Goal: Transaction & Acquisition: Download file/media

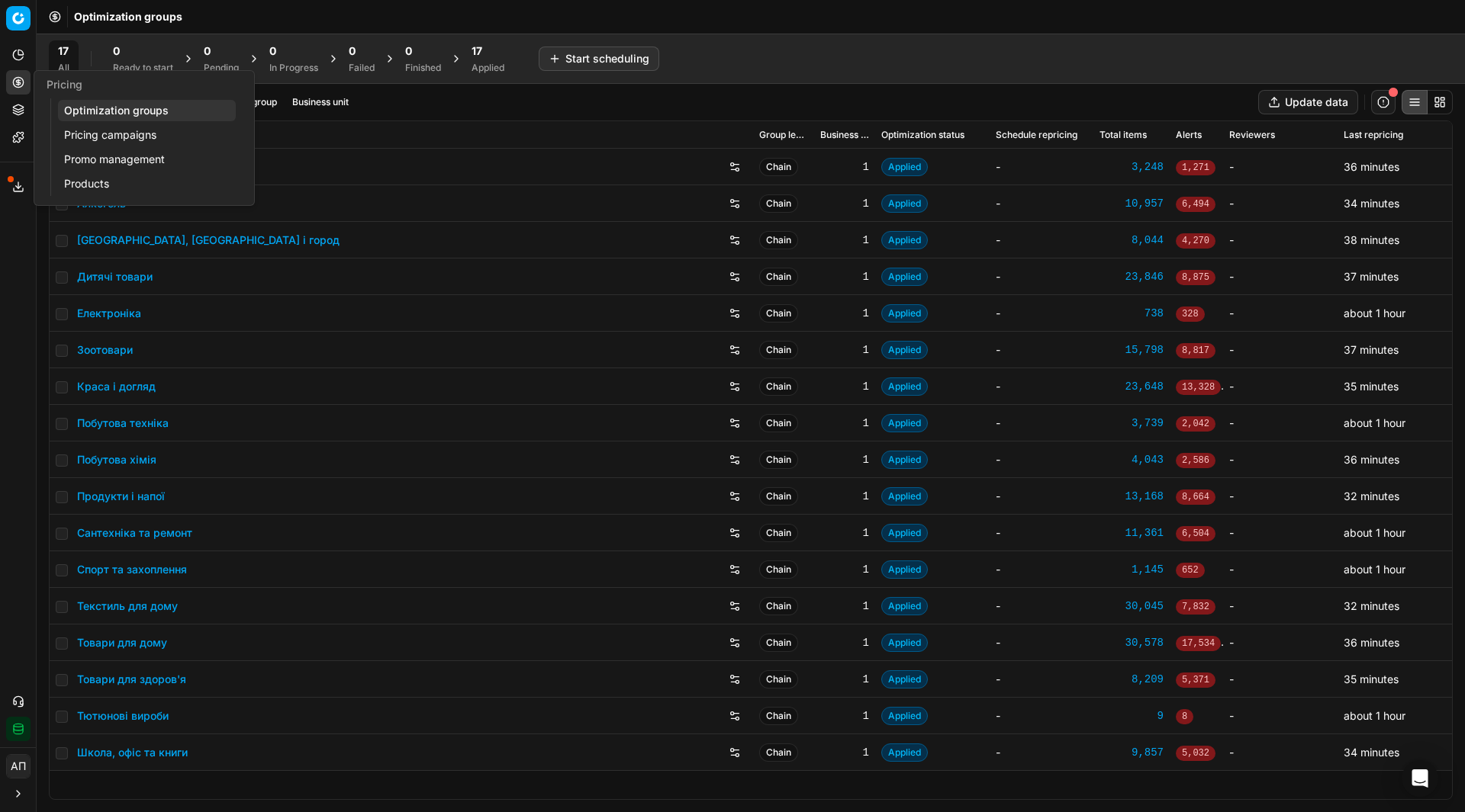
click at [90, 131] on link "Pricing campaigns" at bounding box center [146, 134] width 177 height 22
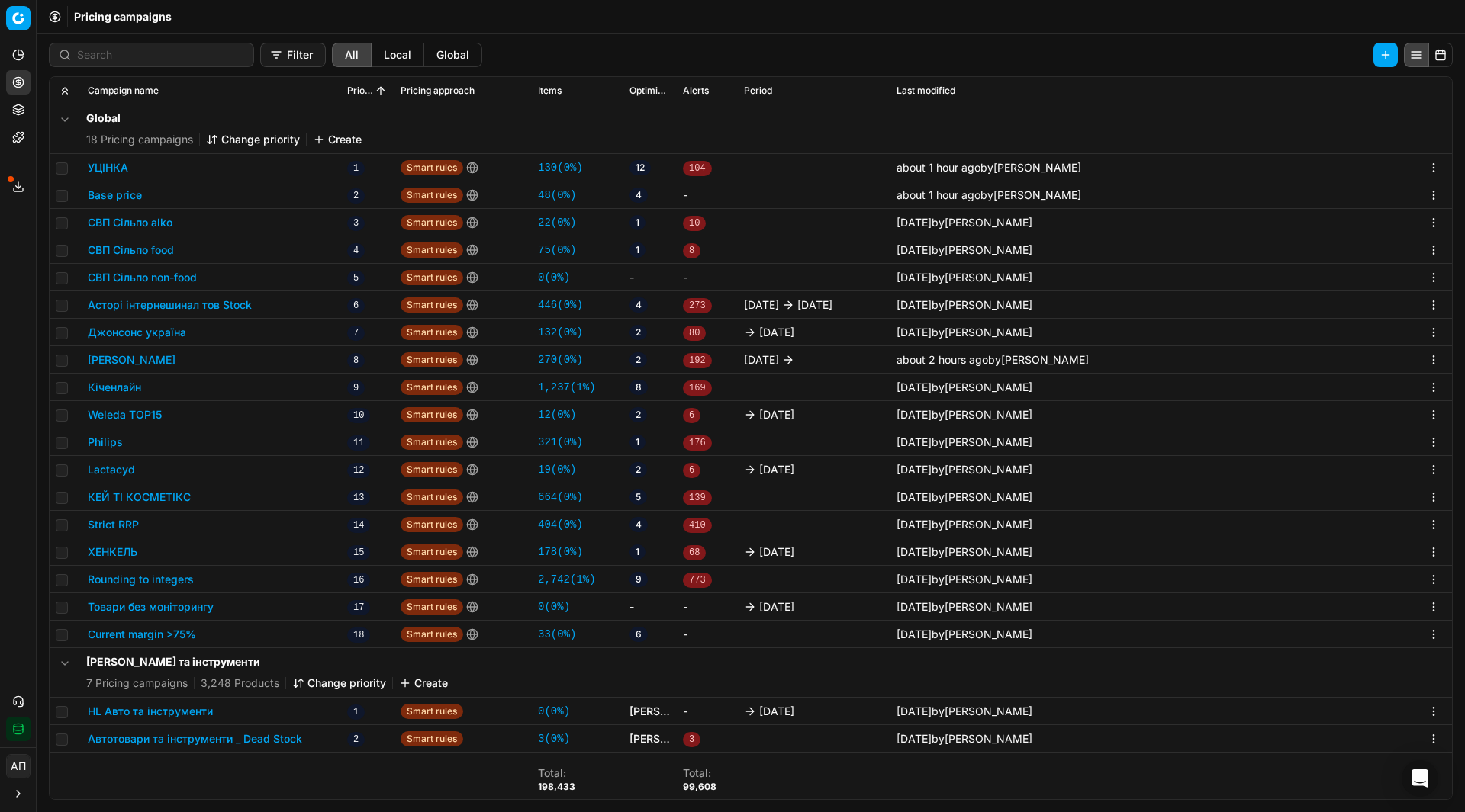
click at [20, 278] on div "Analytics Pricing Product portfolio Templates Export service 11 Contact support…" at bounding box center [18, 393] width 36 height 711
click at [554, 630] on link "33 ( 0% )" at bounding box center [556, 635] width 38 height 15
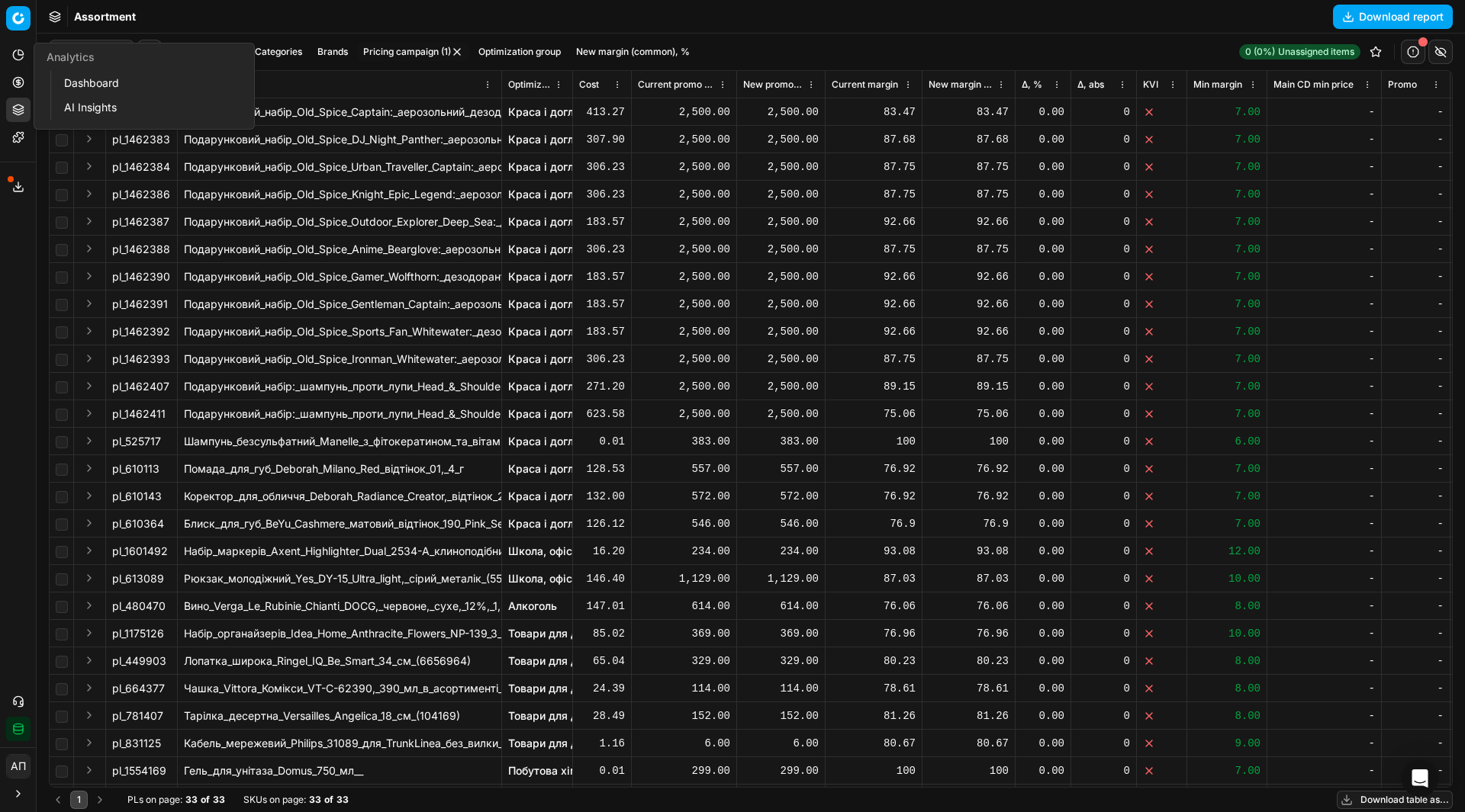
click at [19, 56] on icon at bounding box center [18, 55] width 12 height 12
click at [229, 50] on button "button" at bounding box center [230, 52] width 12 height 12
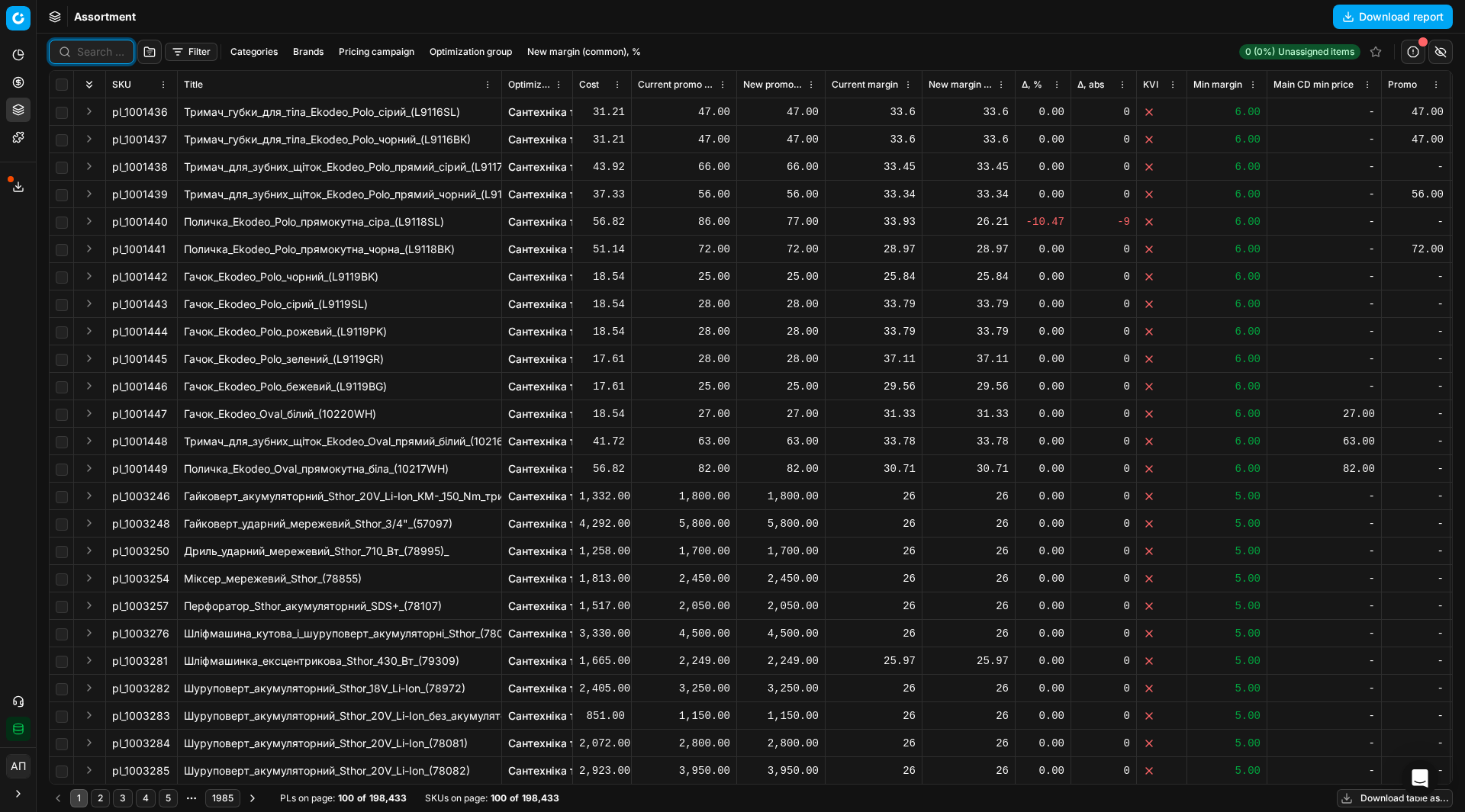
click at [109, 51] on input at bounding box center [100, 52] width 47 height 15
click at [227, 24] on div "Assortment Download report" at bounding box center [751, 16] width 1428 height 34
click at [182, 53] on button "Filter" at bounding box center [190, 52] width 53 height 18
click at [949, 34] on html "Pricing platform Analytics Pricing Product portfolio Templates Export service 1…" at bounding box center [732, 406] width 1465 height 812
click at [1366, 13] on button "Download report" at bounding box center [1392, 16] width 120 height 24
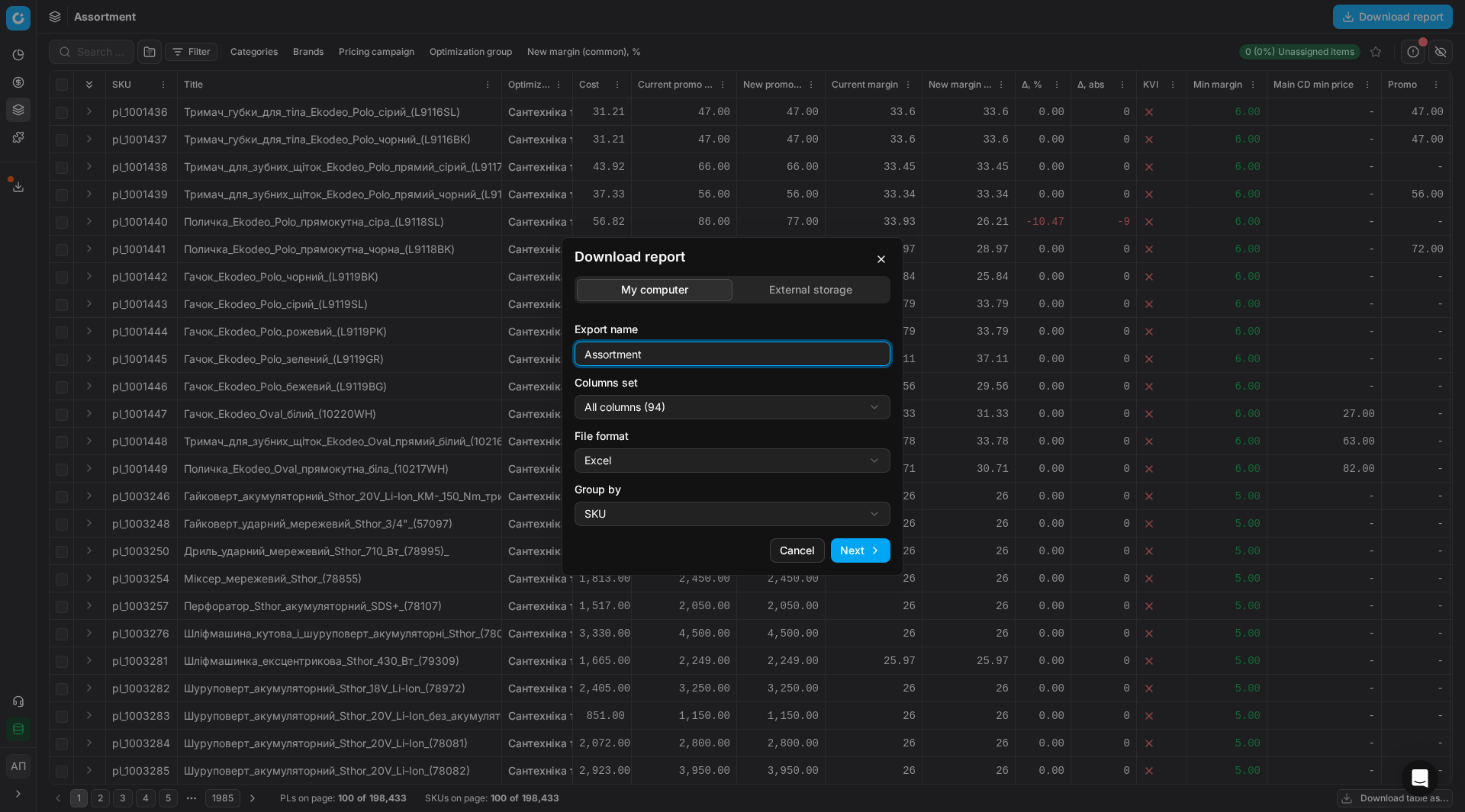
click at [692, 355] on input "Assortment" at bounding box center [732, 354] width 302 height 23
type input "Assortment [DATE]"
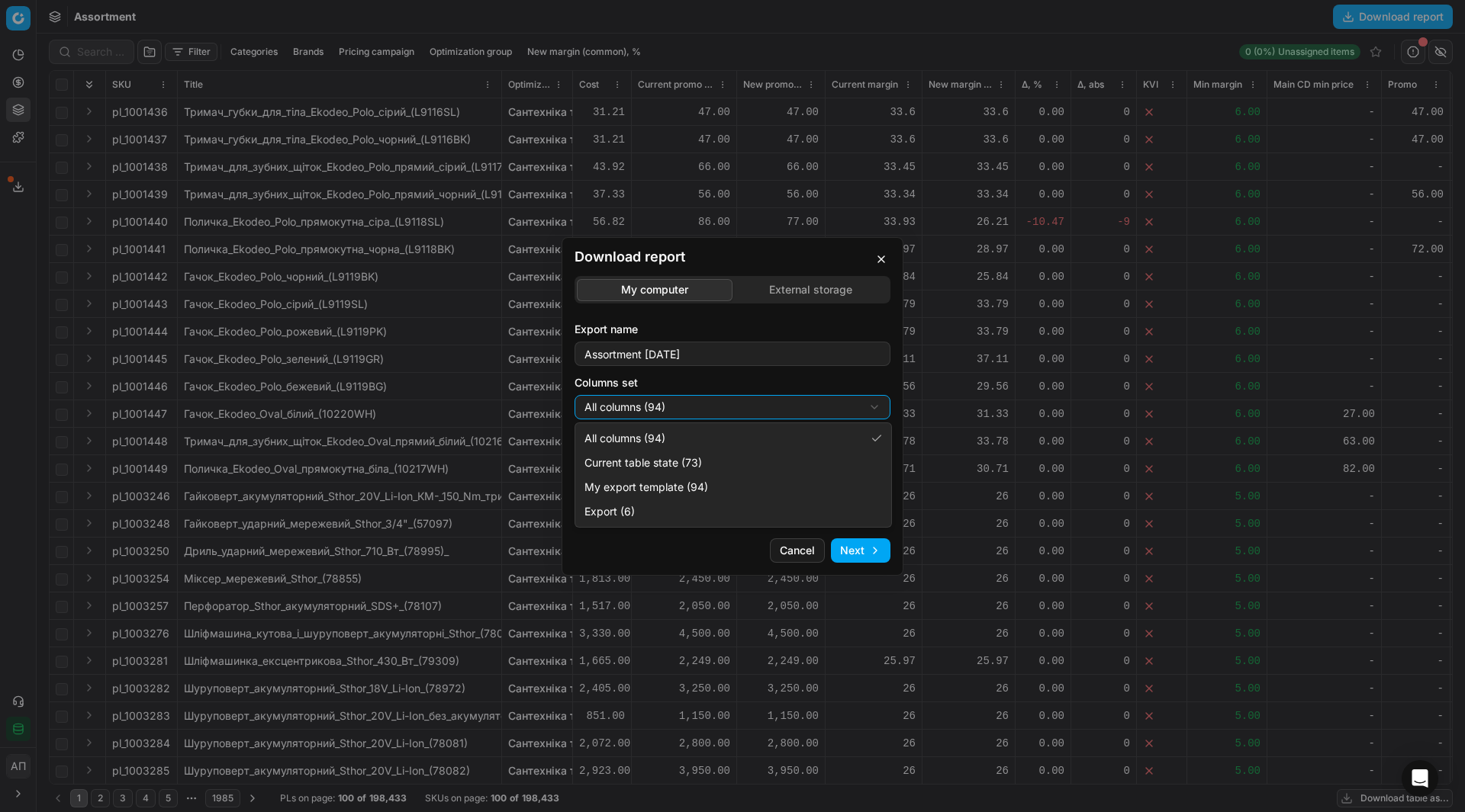
click at [717, 403] on div "Download report My computer External storage Export name Assortment [DATE] Colu…" at bounding box center [732, 406] width 1465 height 812
select select "table"
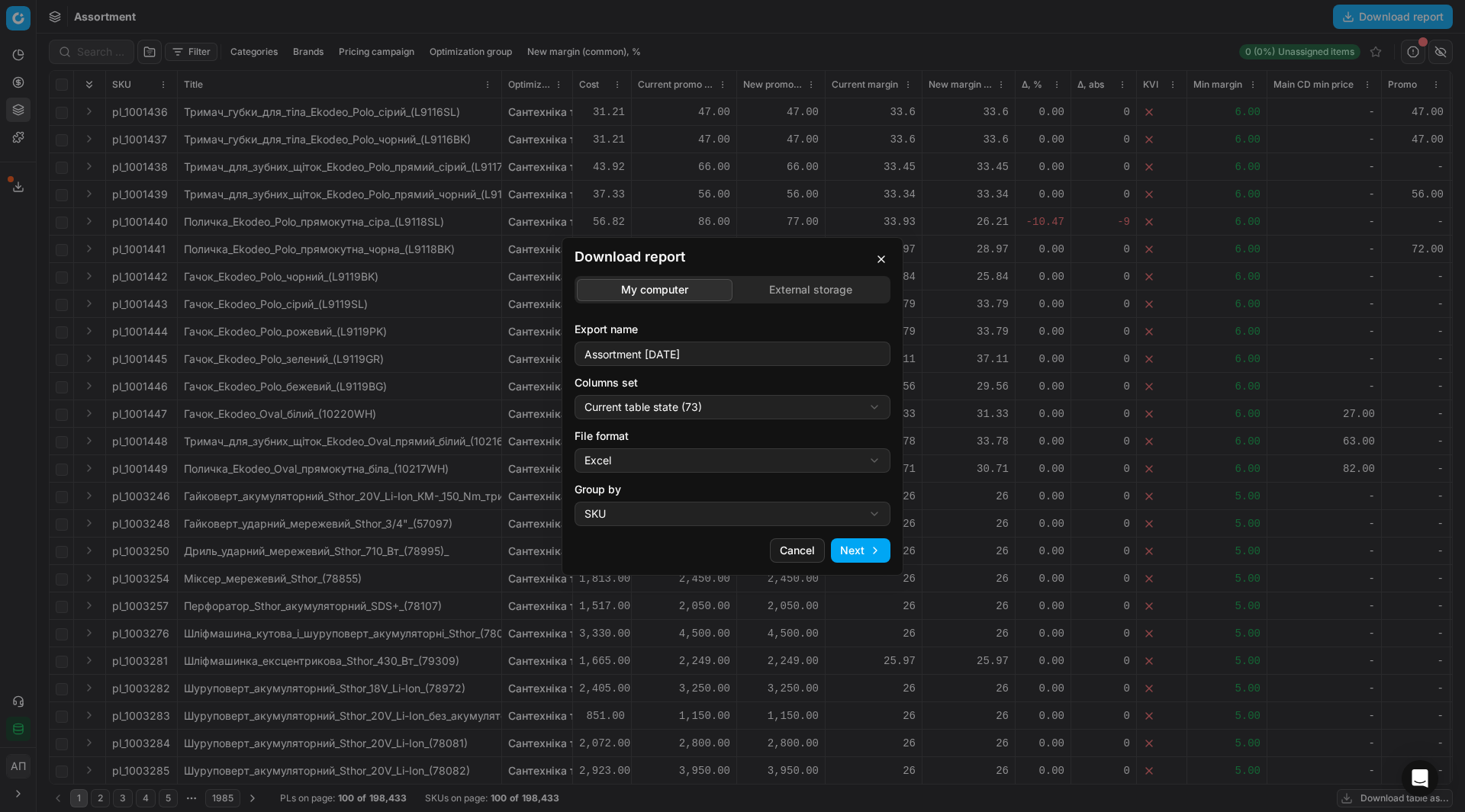
click at [849, 548] on button "Next" at bounding box center [860, 550] width 59 height 24
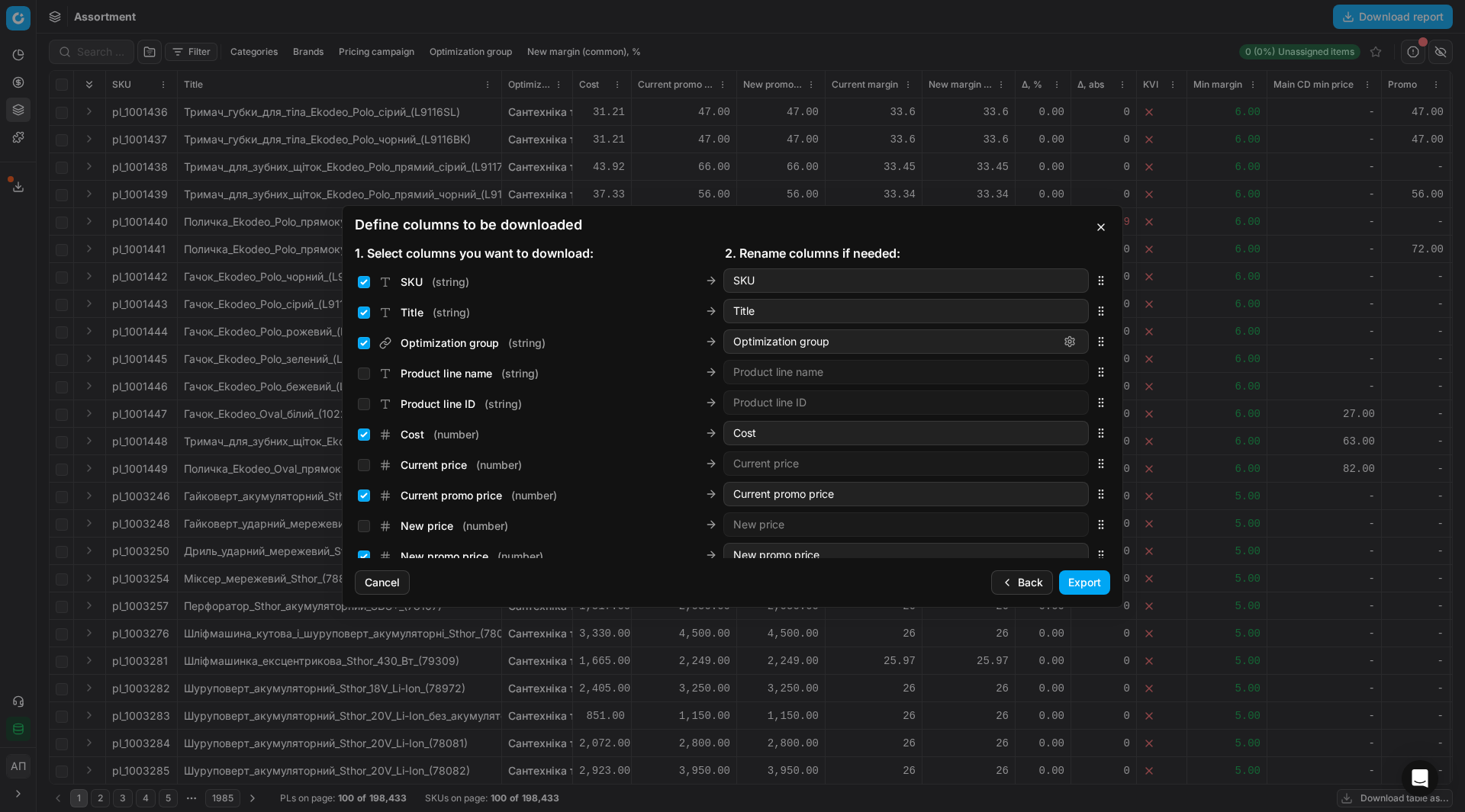
click at [1086, 575] on button "Export" at bounding box center [1083, 583] width 51 height 24
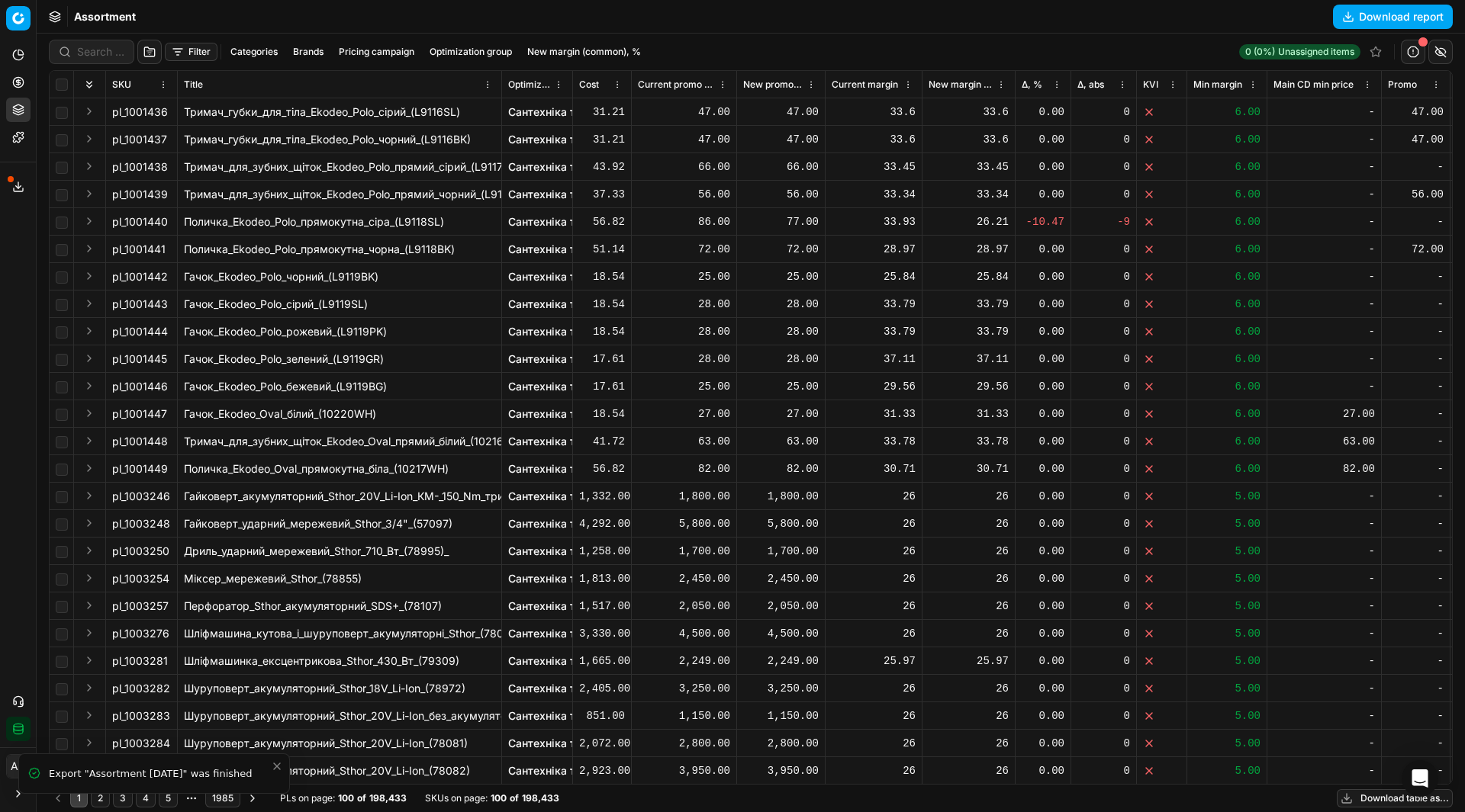
click at [14, 179] on button "Export service" at bounding box center [18, 187] width 24 height 24
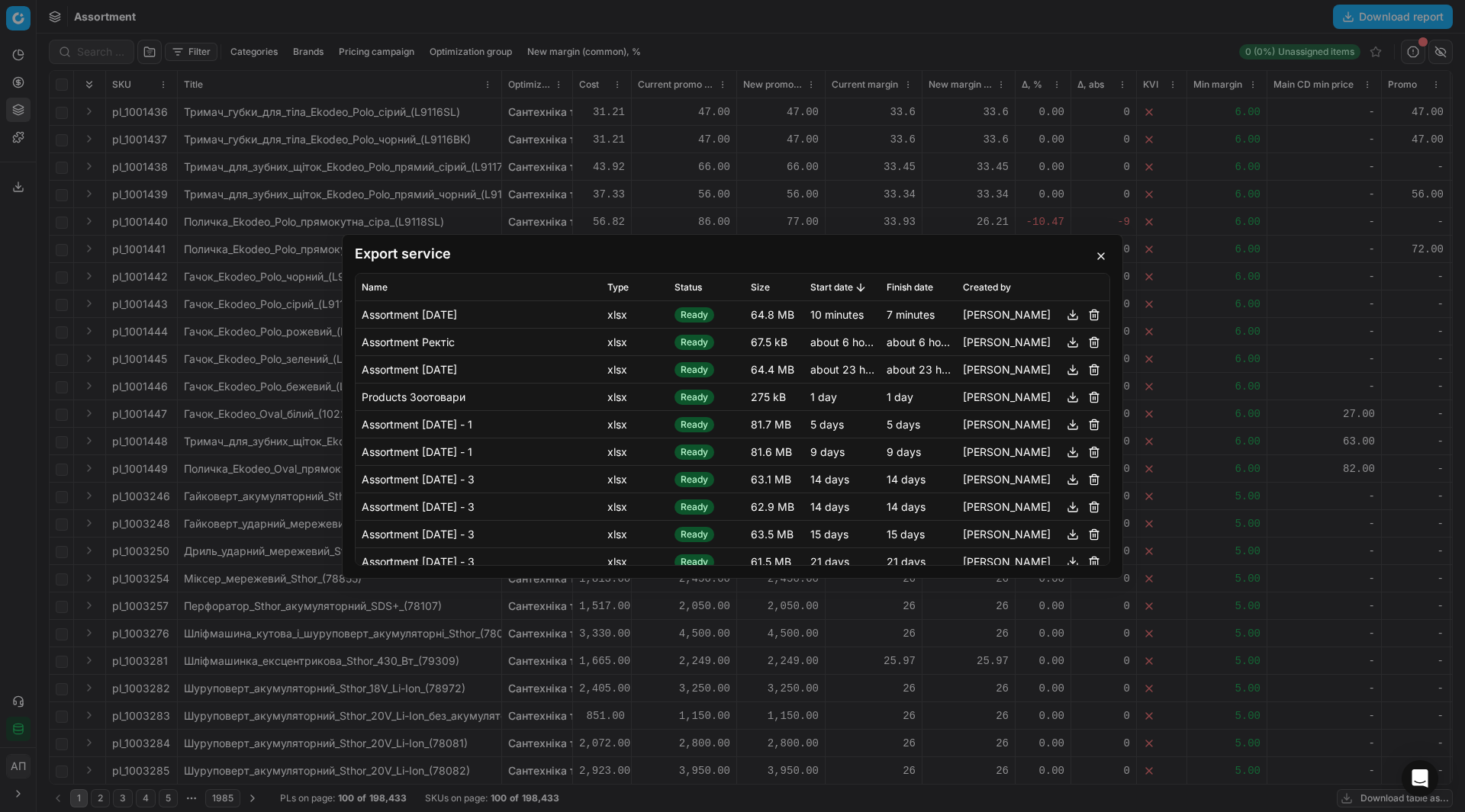
click at [1065, 309] on button "button" at bounding box center [1072, 313] width 18 height 18
click at [1102, 257] on button "button" at bounding box center [1101, 256] width 18 height 18
